Goal: Find specific page/section: Find specific page/section

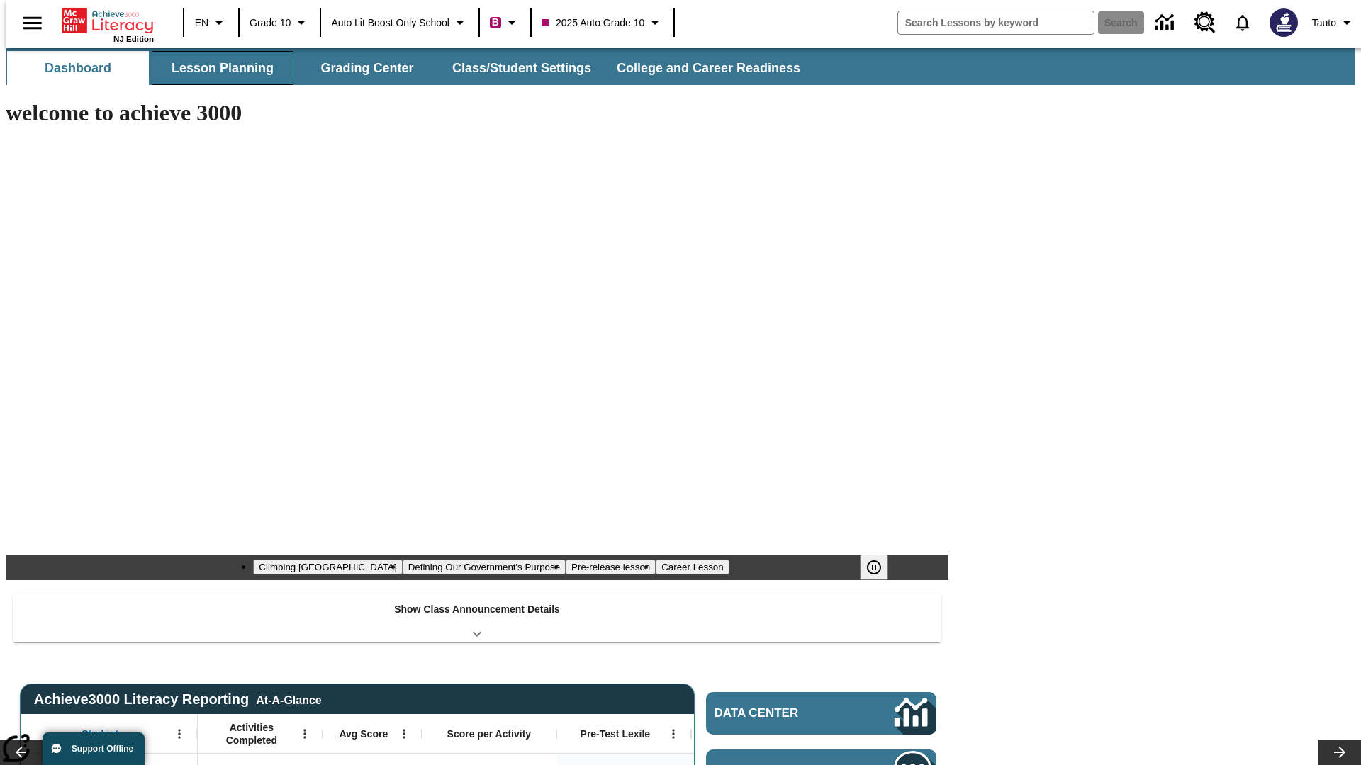
click at [217, 68] on button "Lesson Planning" at bounding box center [223, 68] width 142 height 34
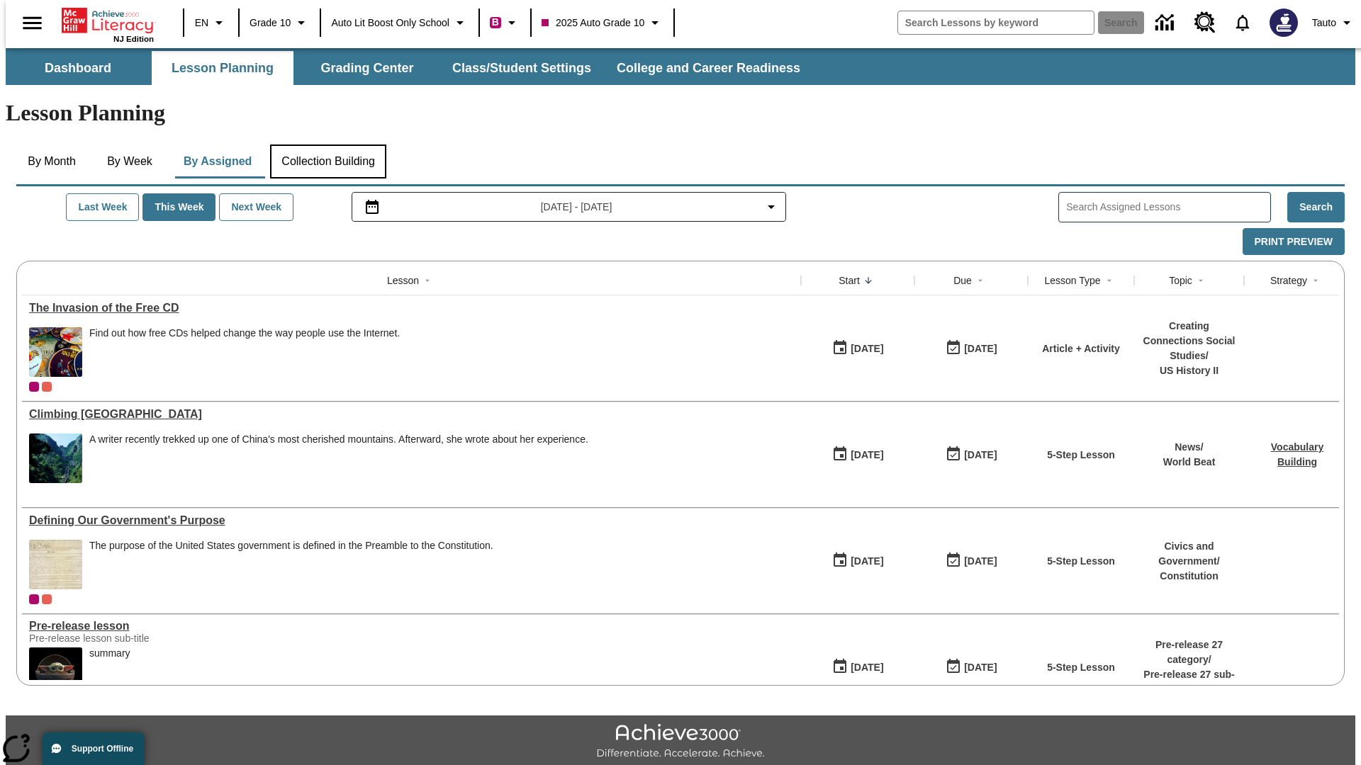
click at [327, 145] on button "Collection Building" at bounding box center [328, 162] width 116 height 34
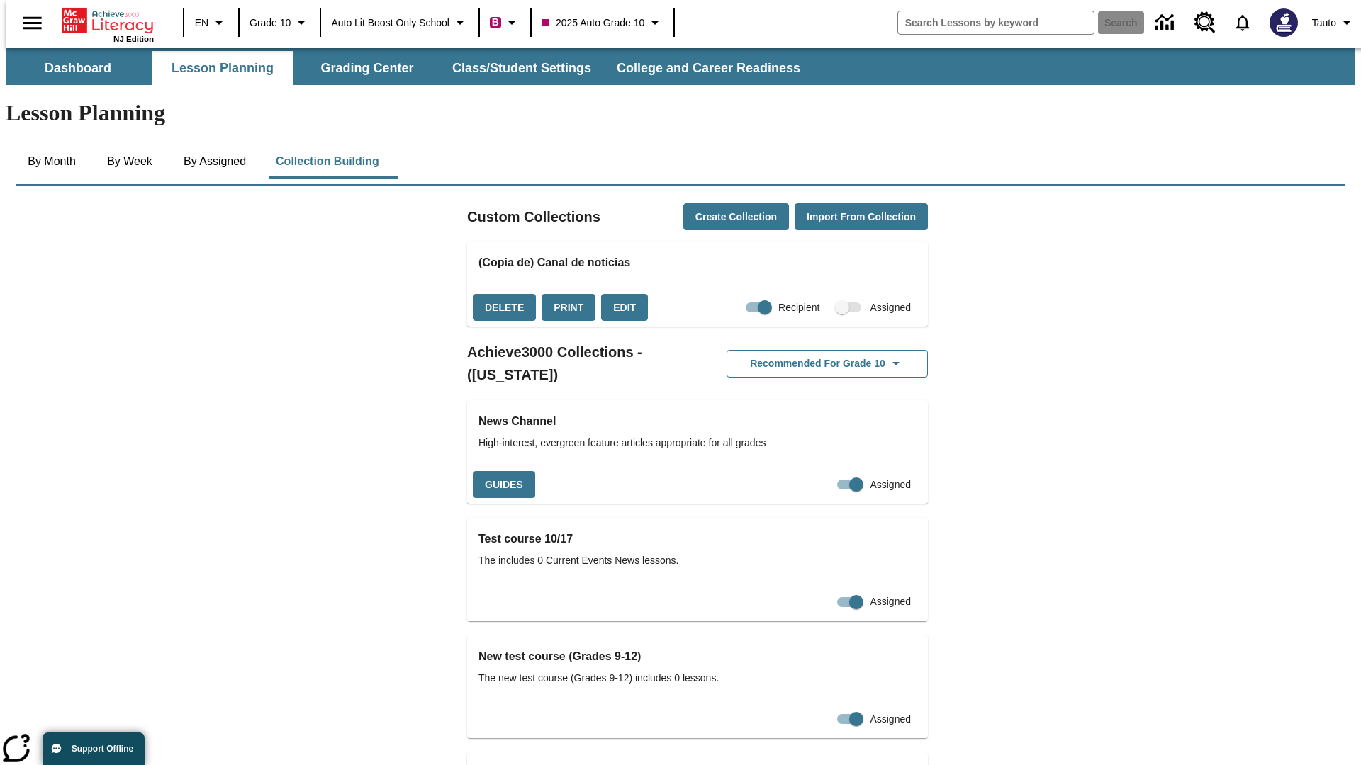
checkbox input "true"
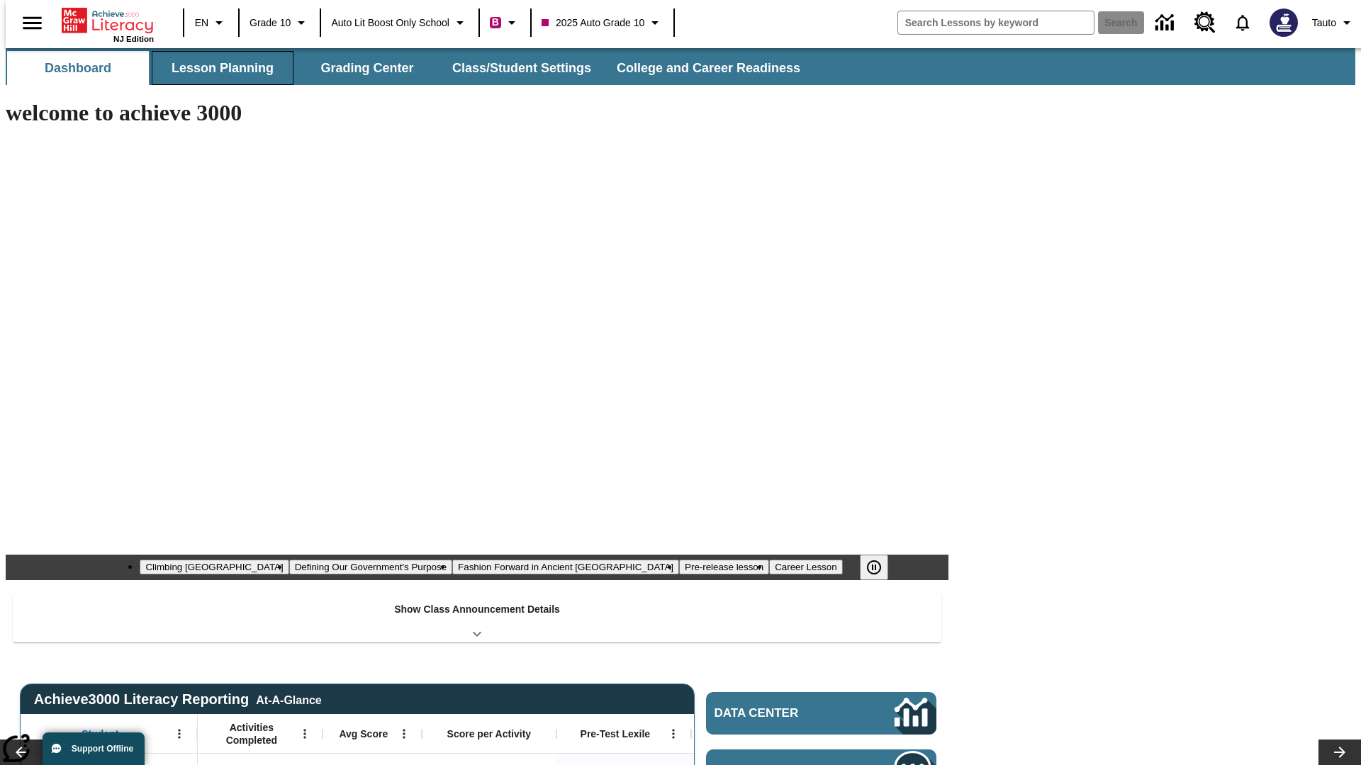
click at [217, 68] on button "Lesson Planning" at bounding box center [223, 68] width 142 height 34
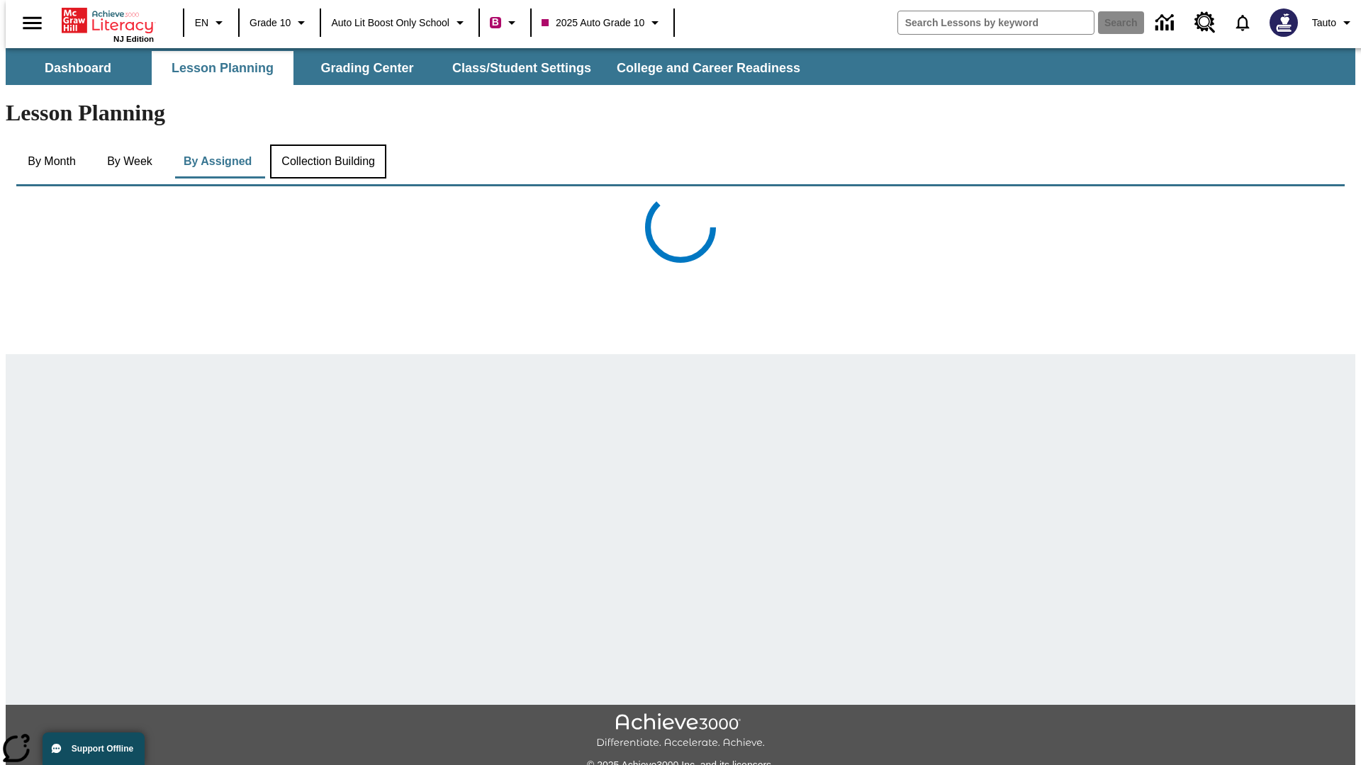
click at [327, 145] on button "Collection Building" at bounding box center [328, 162] width 116 height 34
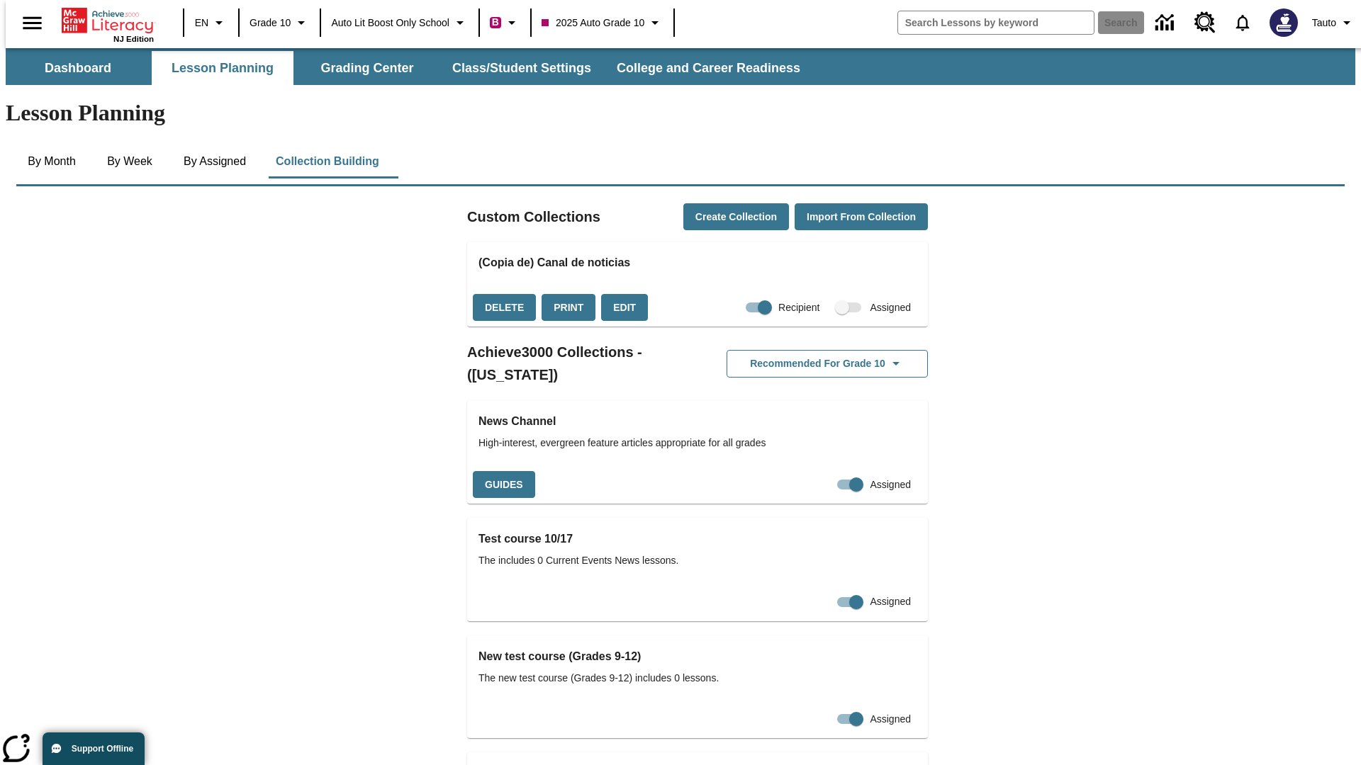
checkbox input "false"
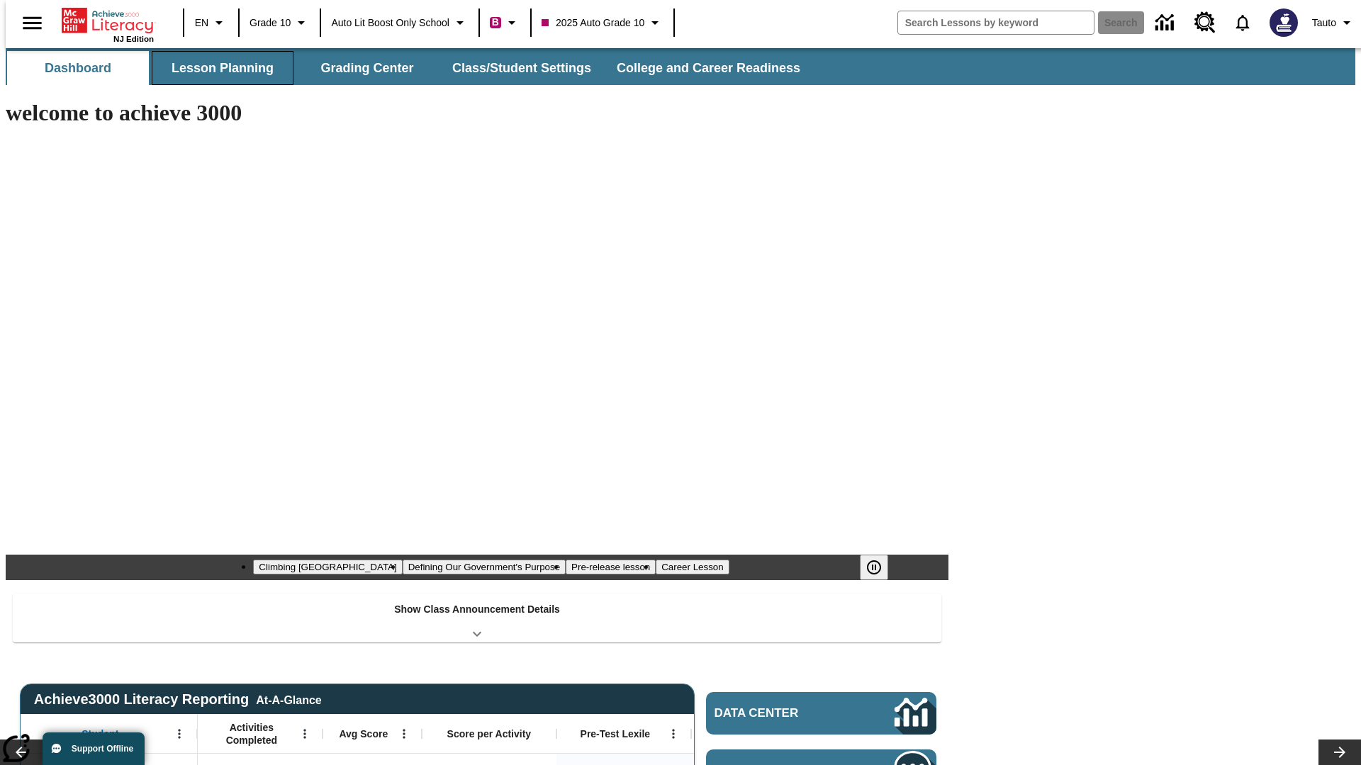
click at [217, 68] on button "Lesson Planning" at bounding box center [223, 68] width 142 height 34
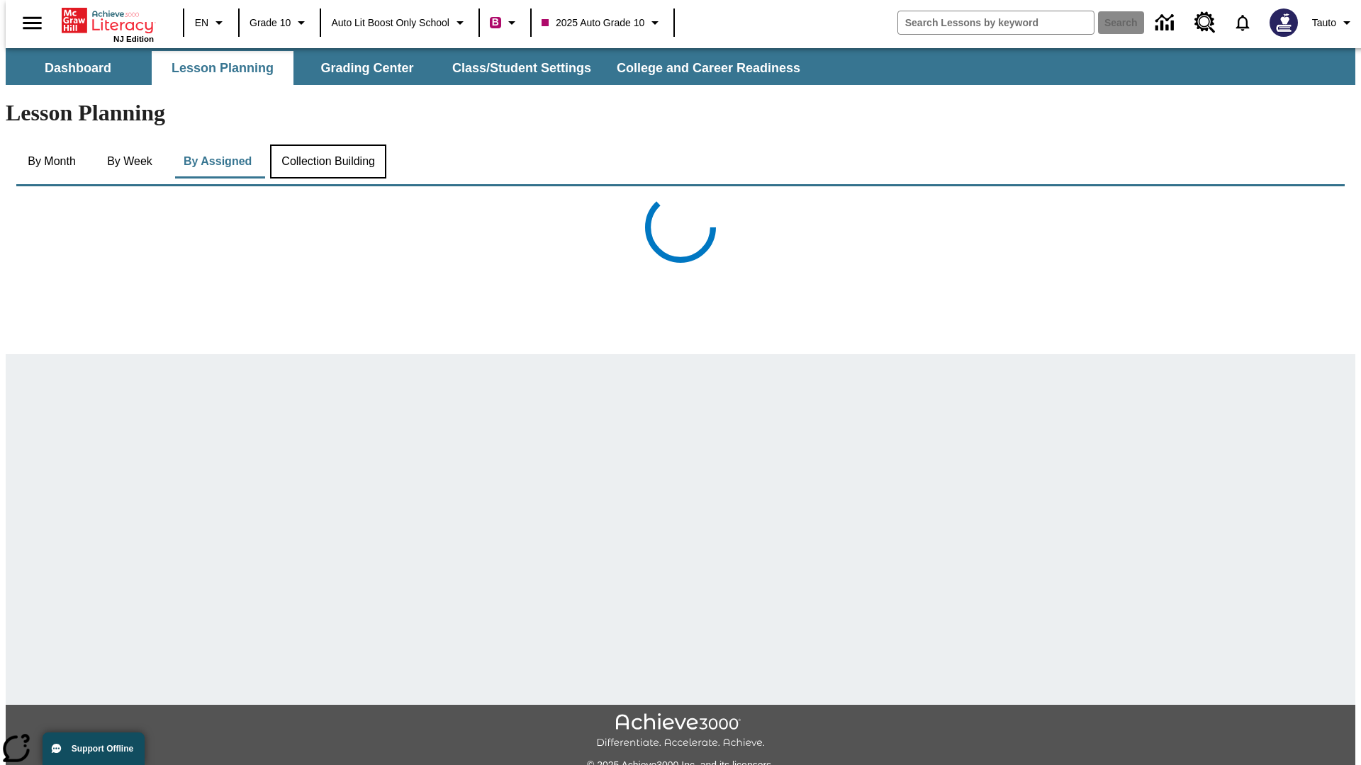
click at [327, 145] on button "Collection Building" at bounding box center [328, 162] width 116 height 34
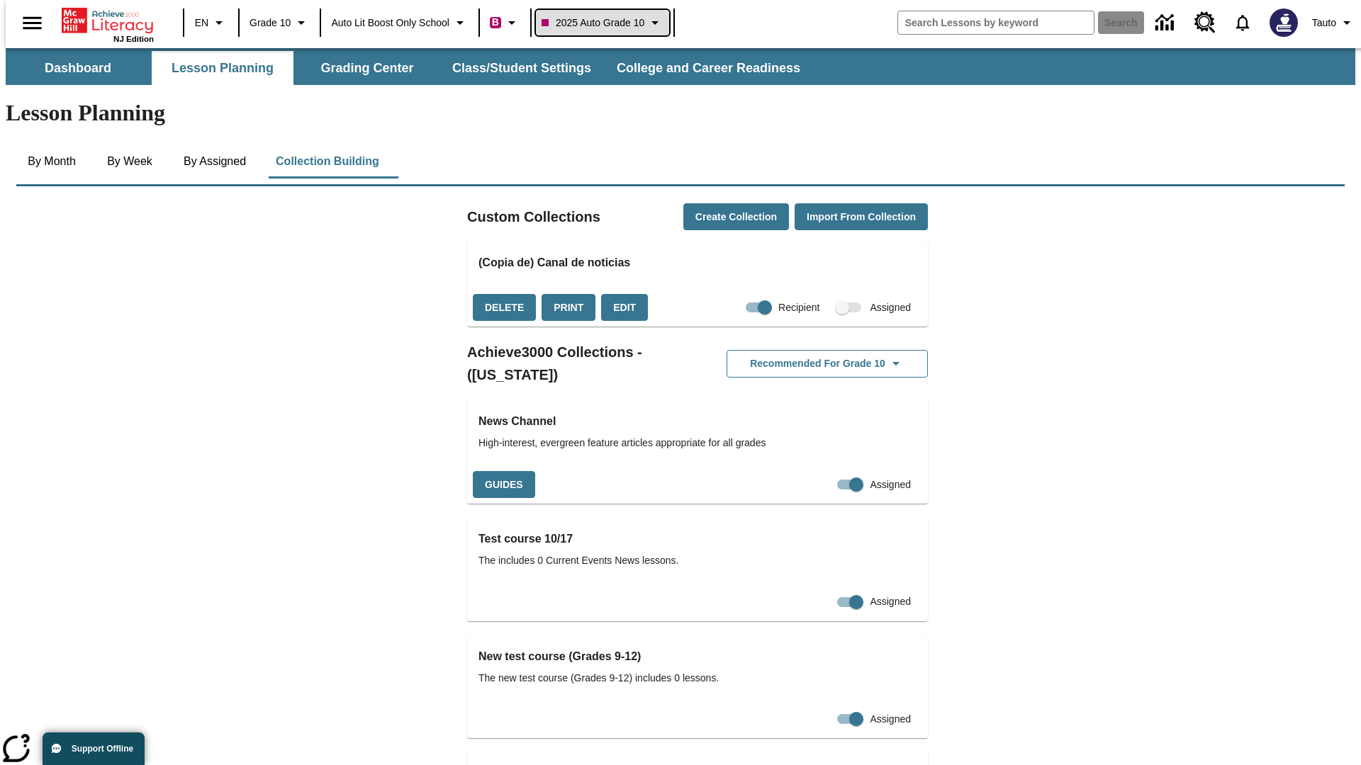
click at [607, 23] on span "2025 Auto Grade 10" at bounding box center [592, 23] width 103 height 15
